Goal: Task Accomplishment & Management: Use online tool/utility

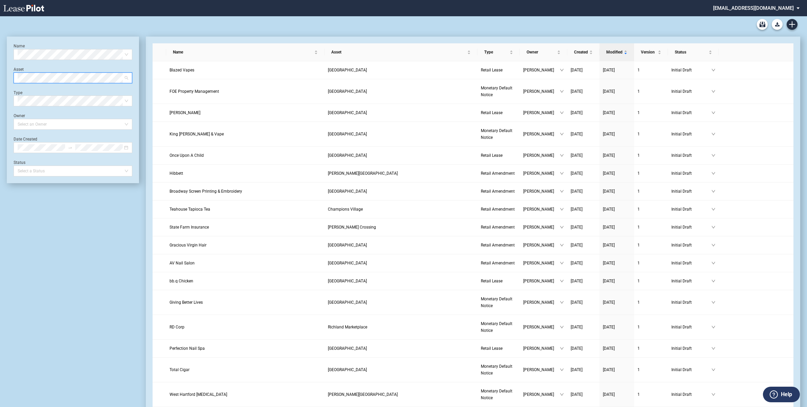
click at [128, 77] on span at bounding box center [73, 78] width 111 height 10
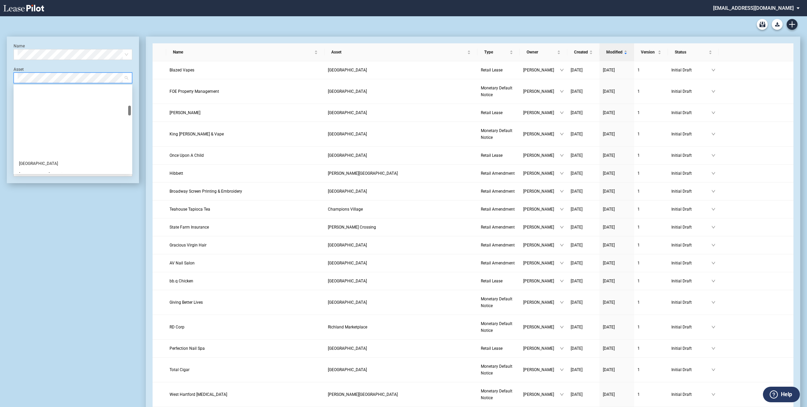
scroll to position [181, 0]
drag, startPoint x: 129, startPoint y: 90, endPoint x: 128, endPoint y: 111, distance: 21.0
click at [128, 111] on div at bounding box center [129, 112] width 3 height 10
drag, startPoint x: 128, startPoint y: 107, endPoint x: 128, endPoint y: 111, distance: 3.7
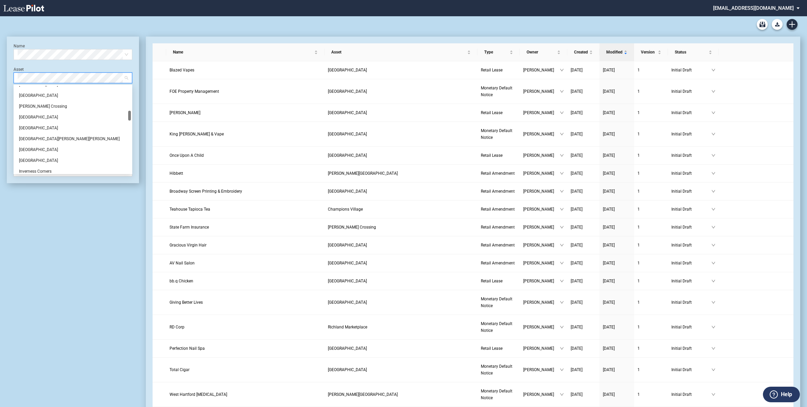
click at [128, 111] on div at bounding box center [129, 116] width 3 height 10
click at [42, 149] on div "[GEOGRAPHIC_DATA]" at bounding box center [73, 149] width 108 height 7
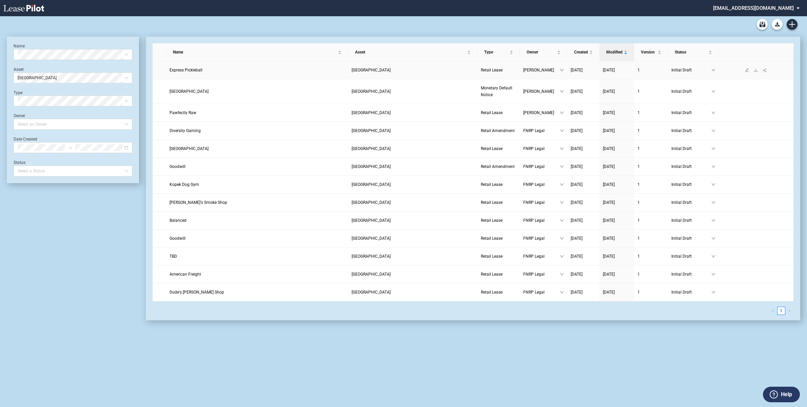
click at [194, 68] on span "Express Pickleball" at bounding box center [185, 70] width 33 height 5
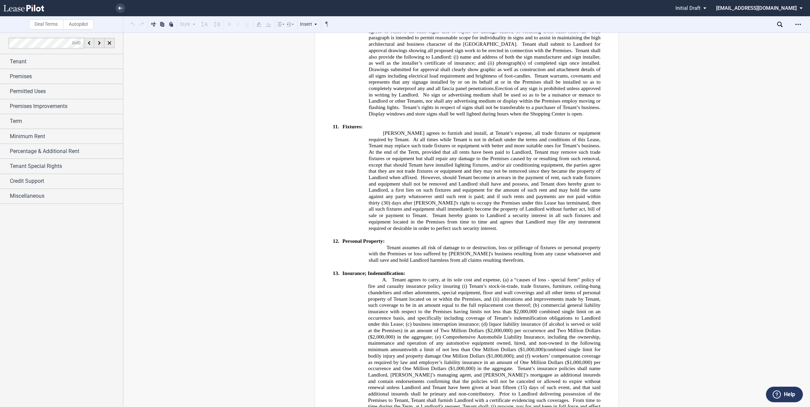
scroll to position [2940, 0]
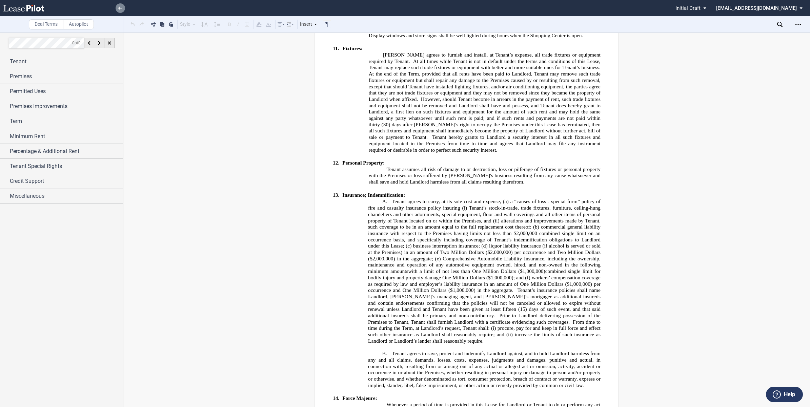
click at [120, 8] on icon at bounding box center [120, 7] width 4 height 3
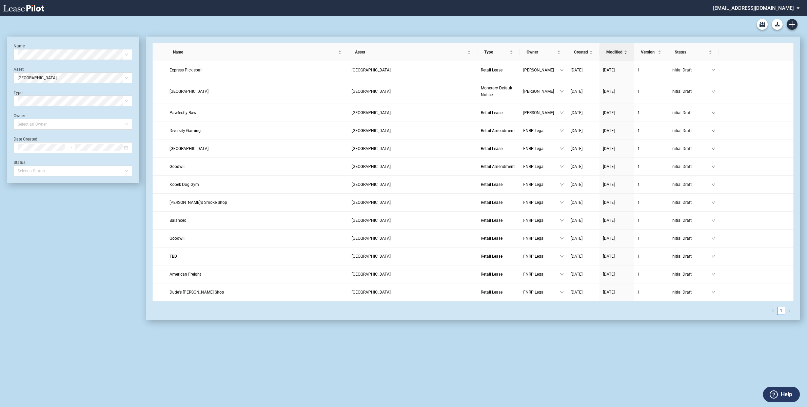
click at [797, 8] on md-select "lronholdt@greenpeakvp.com Change Password 2-Factor Authentication Form Manageme…" at bounding box center [758, 7] width 93 height 15
click at [751, 40] on div "Form Management" at bounding box center [748, 40] width 40 height 7
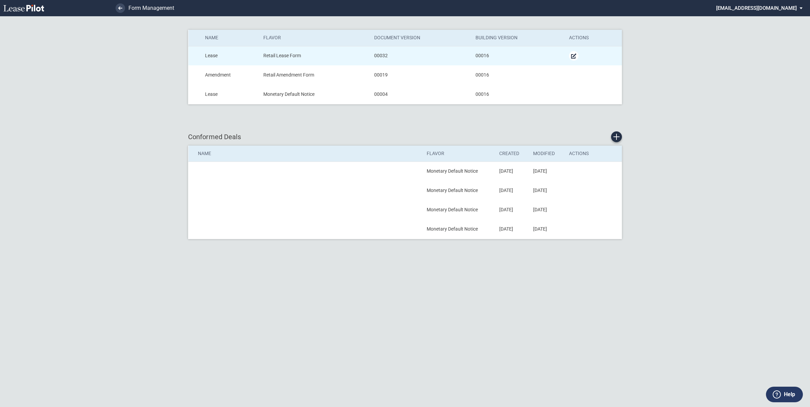
click at [572, 54] on md-icon "Manage Form" at bounding box center [574, 56] width 8 height 8
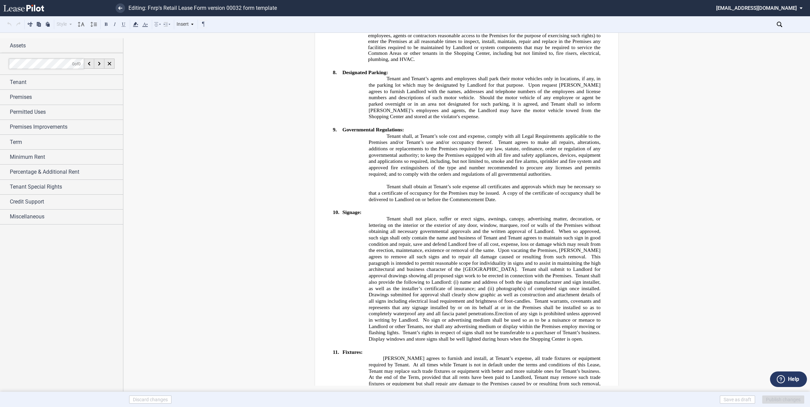
scroll to position [2620, 0]
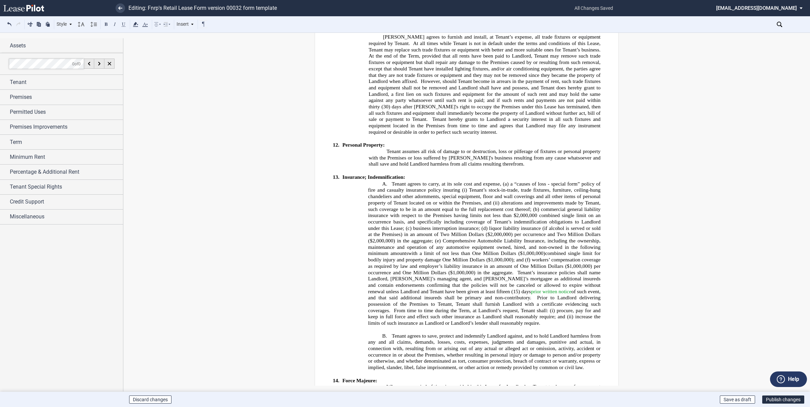
scroll to position [2747, 0]
click at [787, 400] on button "Publish changes" at bounding box center [783, 400] width 42 height 8
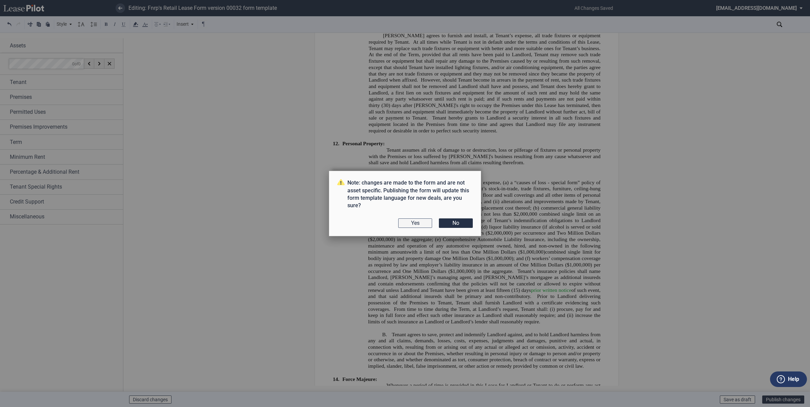
click at [416, 225] on button "Yes" at bounding box center [415, 223] width 34 height 9
